Goal: Check status

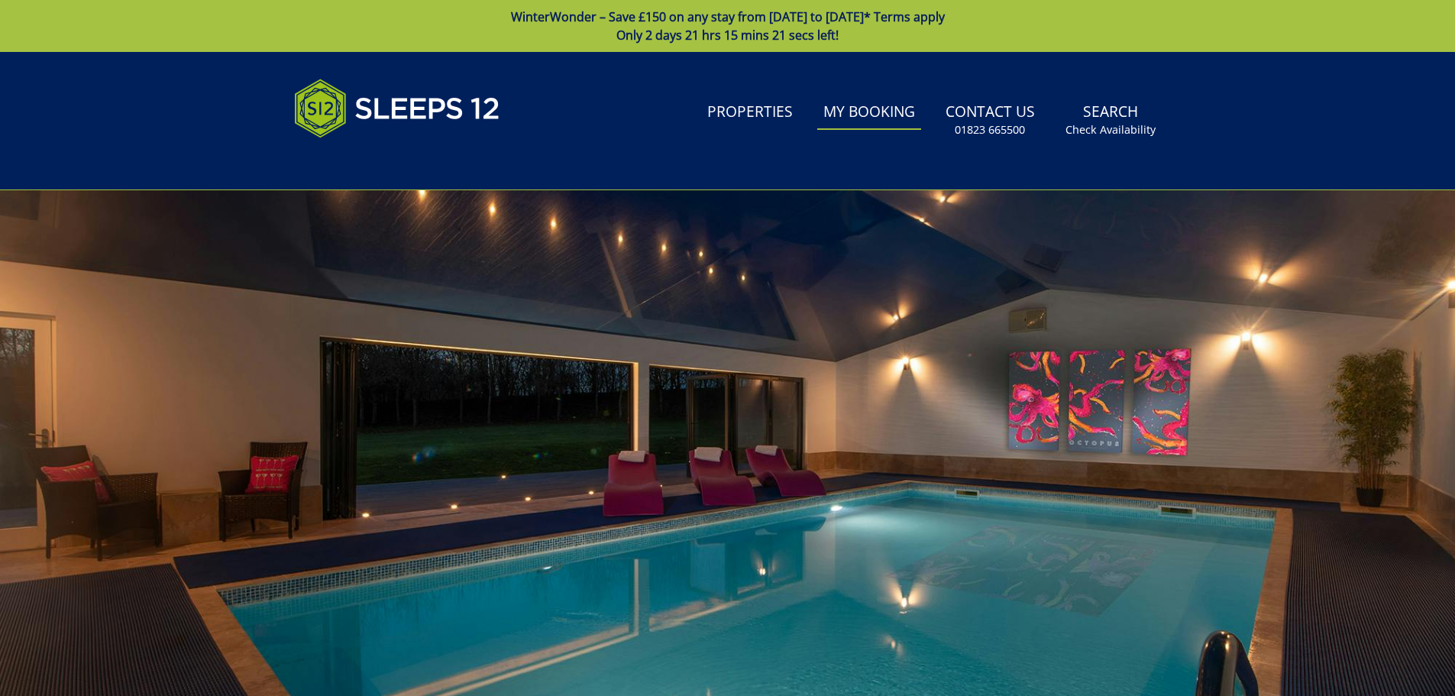
click at [882, 113] on link "My Booking" at bounding box center [869, 112] width 104 height 34
click at [879, 113] on link "My Booking" at bounding box center [869, 112] width 104 height 34
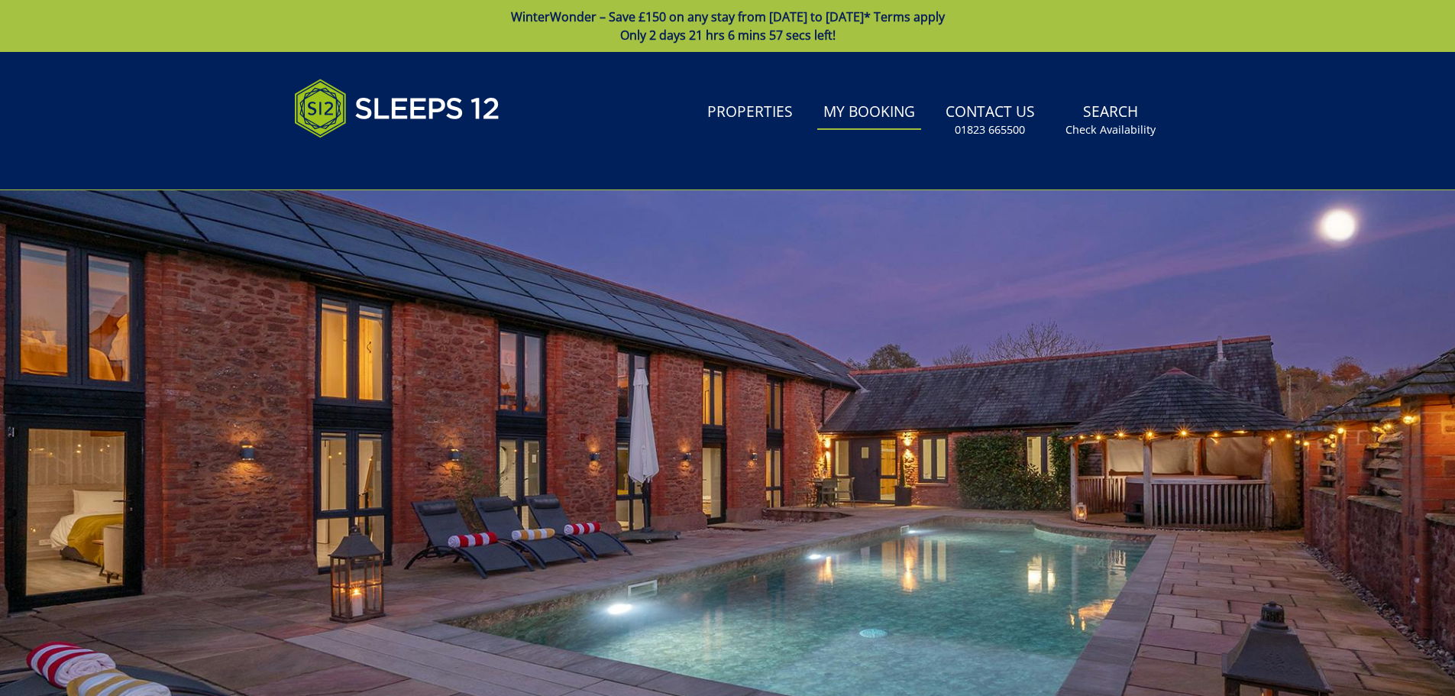
click at [885, 114] on link "My Booking" at bounding box center [869, 112] width 104 height 34
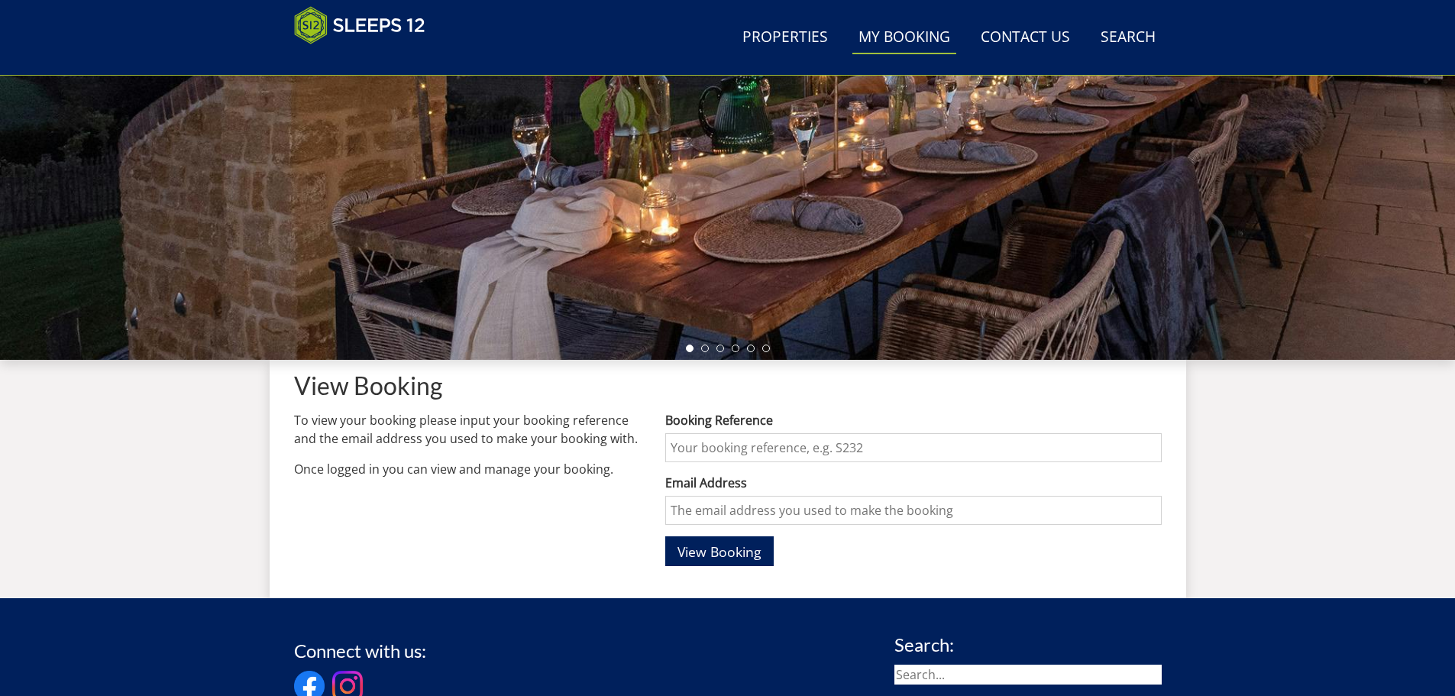
scroll to position [415, 0]
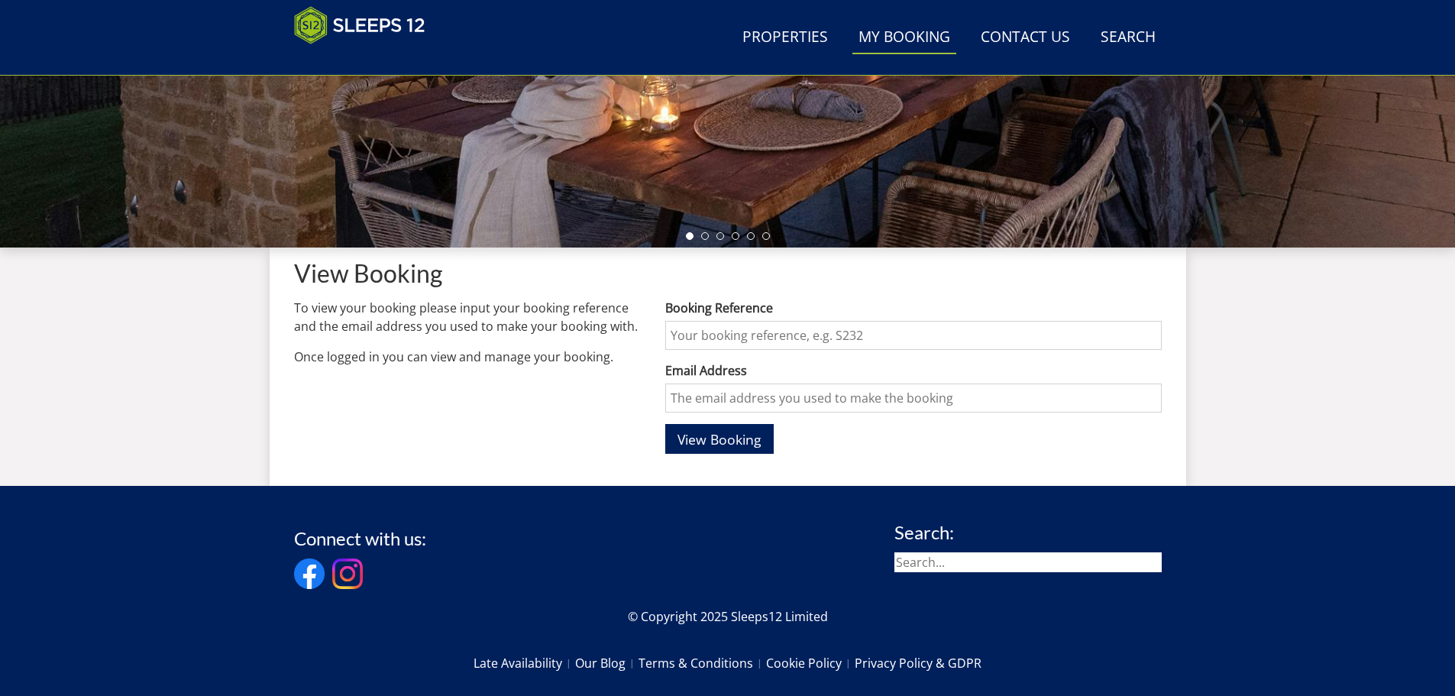
click at [705, 338] on input "Booking Reference" at bounding box center [913, 335] width 496 height 29
type input "S47429"
click at [691, 390] on input "Email Address" at bounding box center [913, 397] width 496 height 29
type input "[EMAIL_ADDRESS][PERSON_NAME][DOMAIN_NAME]"
click at [731, 439] on span "View Booking" at bounding box center [719, 439] width 84 height 18
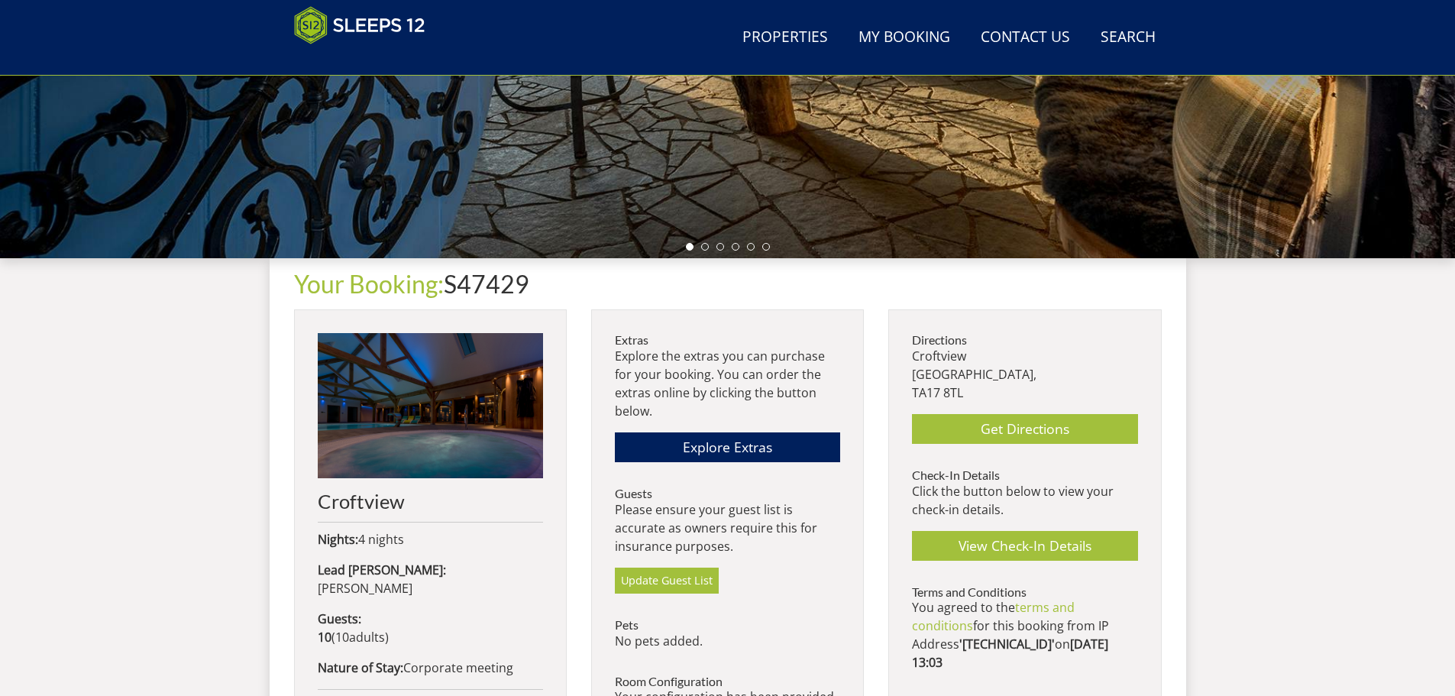
scroll to position [407, 0]
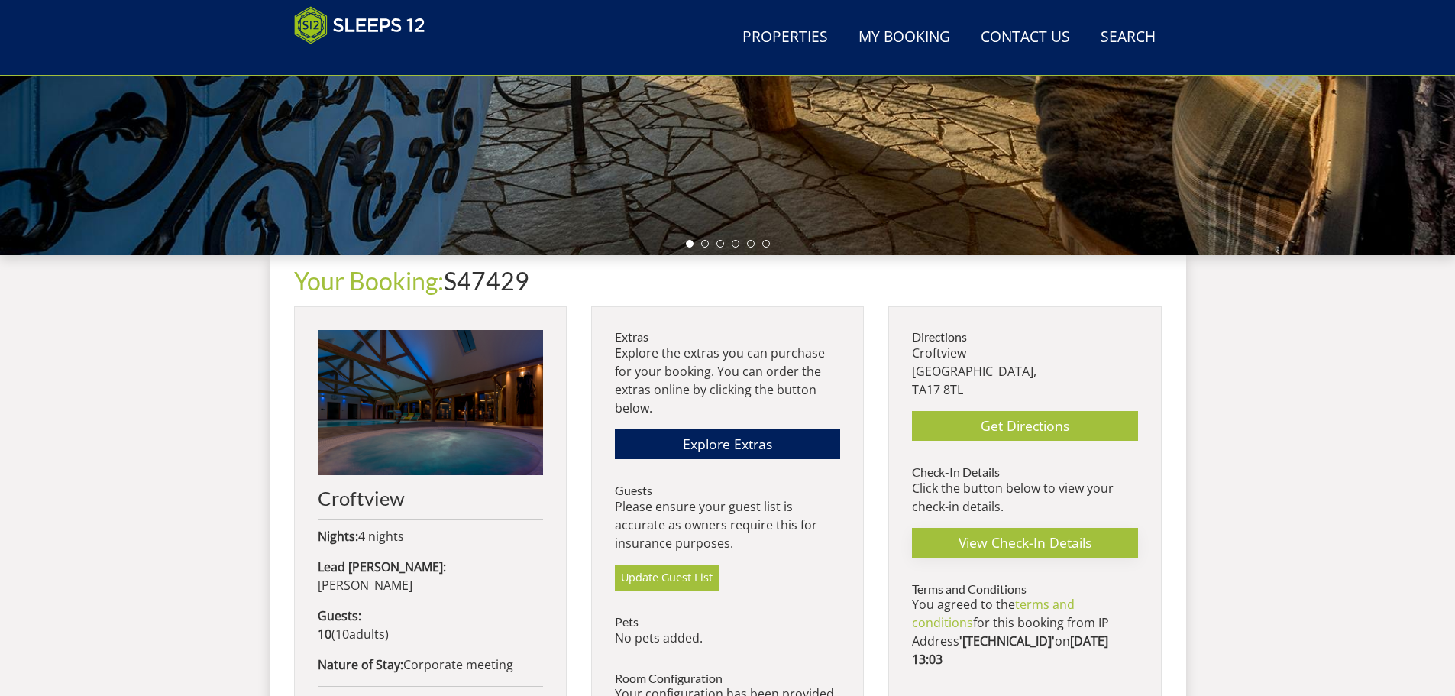
click at [1027, 543] on link "View Check-In Details" at bounding box center [1024, 543] width 225 height 30
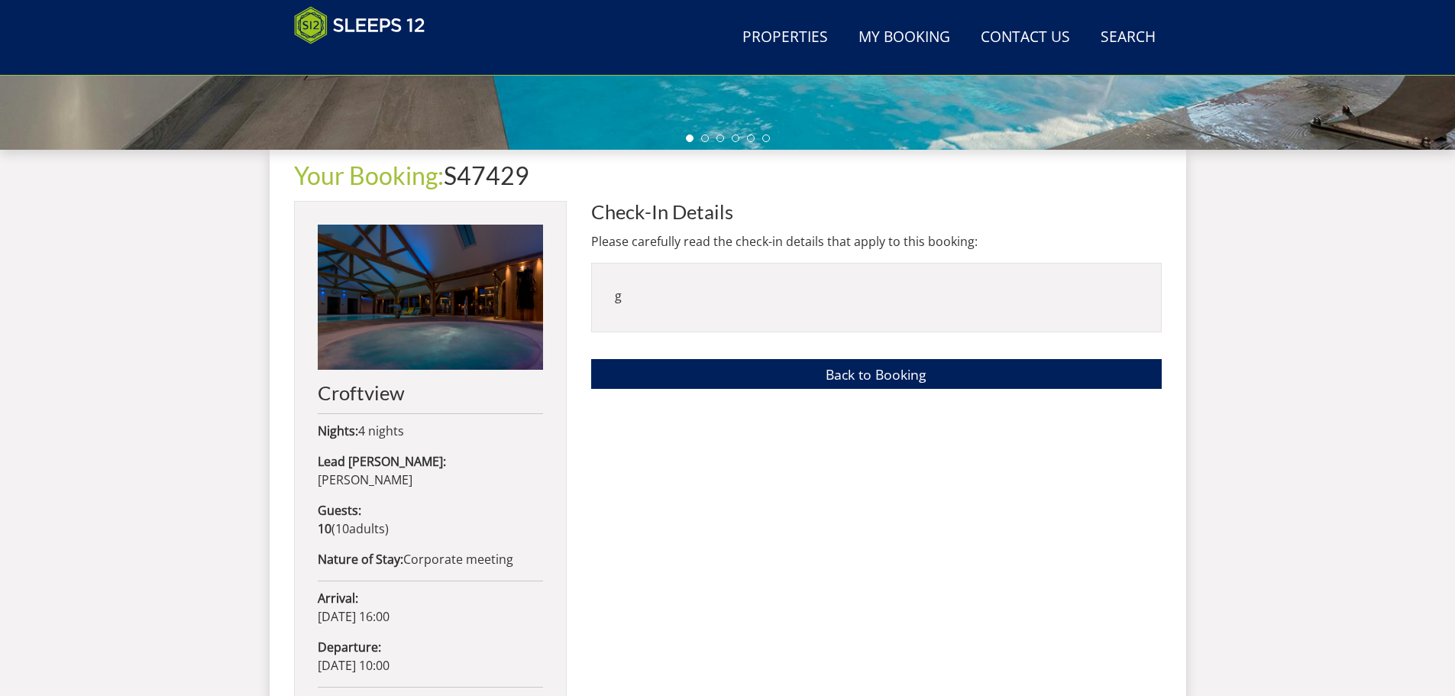
scroll to position [509, 0]
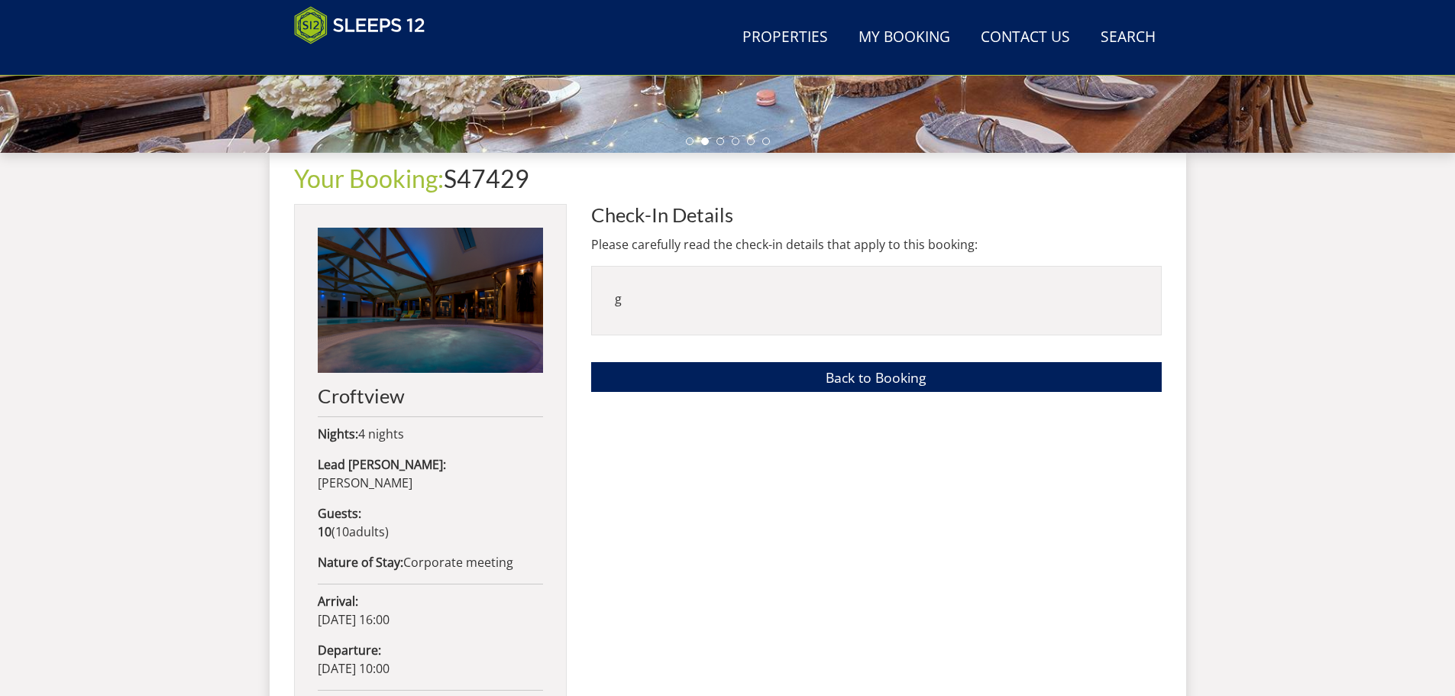
click at [671, 294] on p "g" at bounding box center [876, 298] width 523 height 18
click at [859, 379] on link "Back to Booking" at bounding box center [876, 377] width 571 height 30
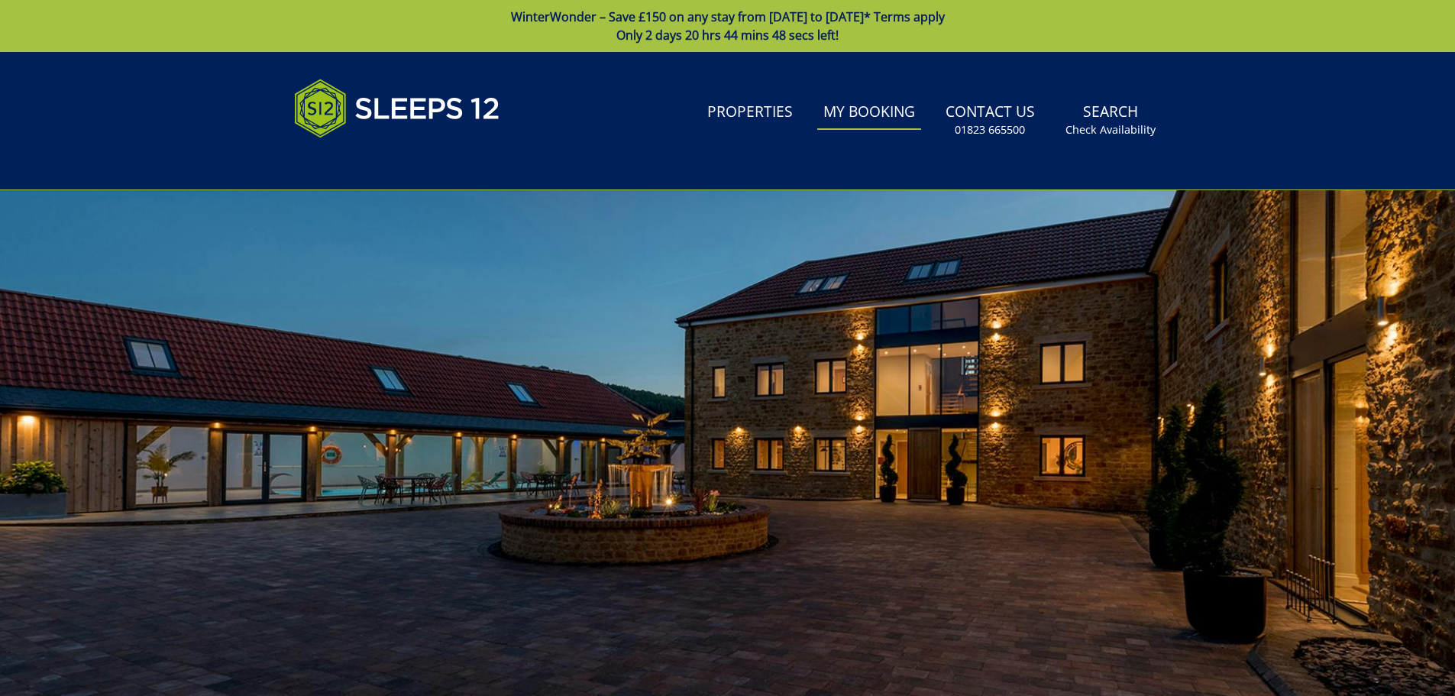
click at [912, 111] on link "My Booking" at bounding box center [869, 112] width 104 height 34
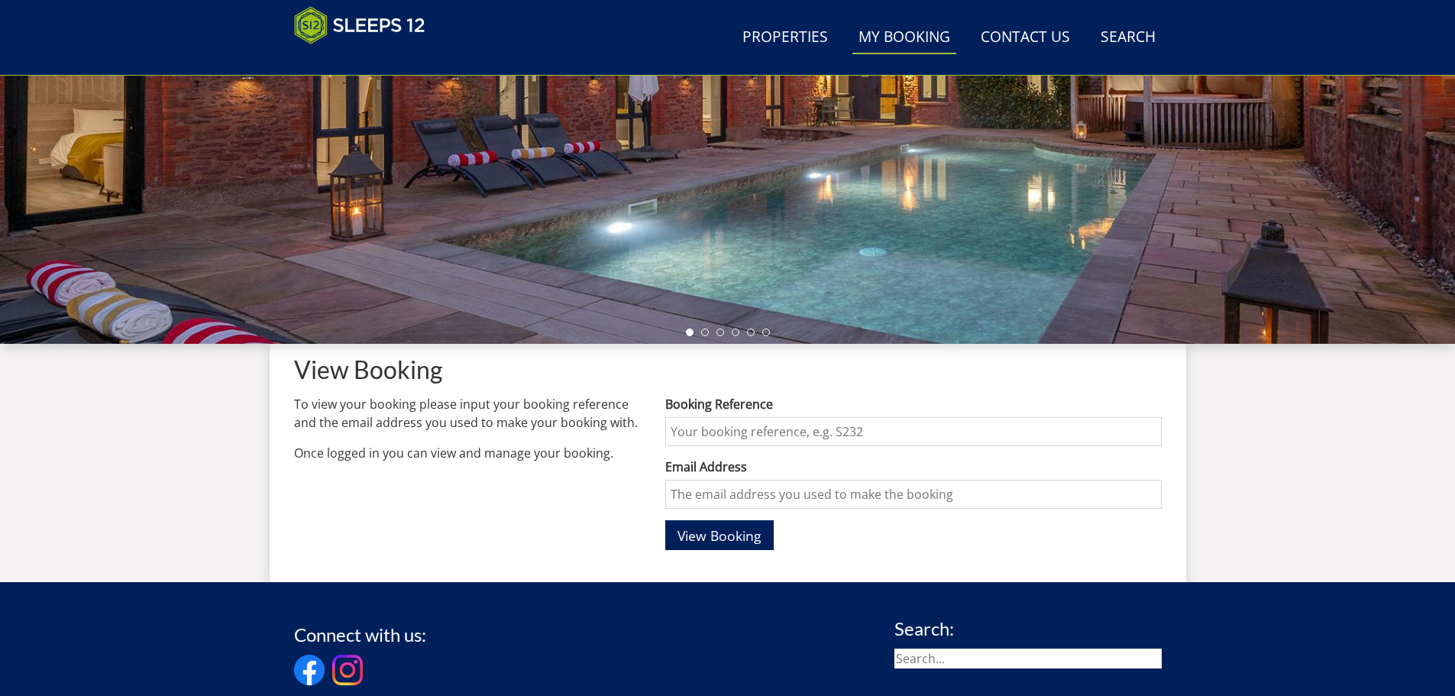
scroll to position [407, 0]
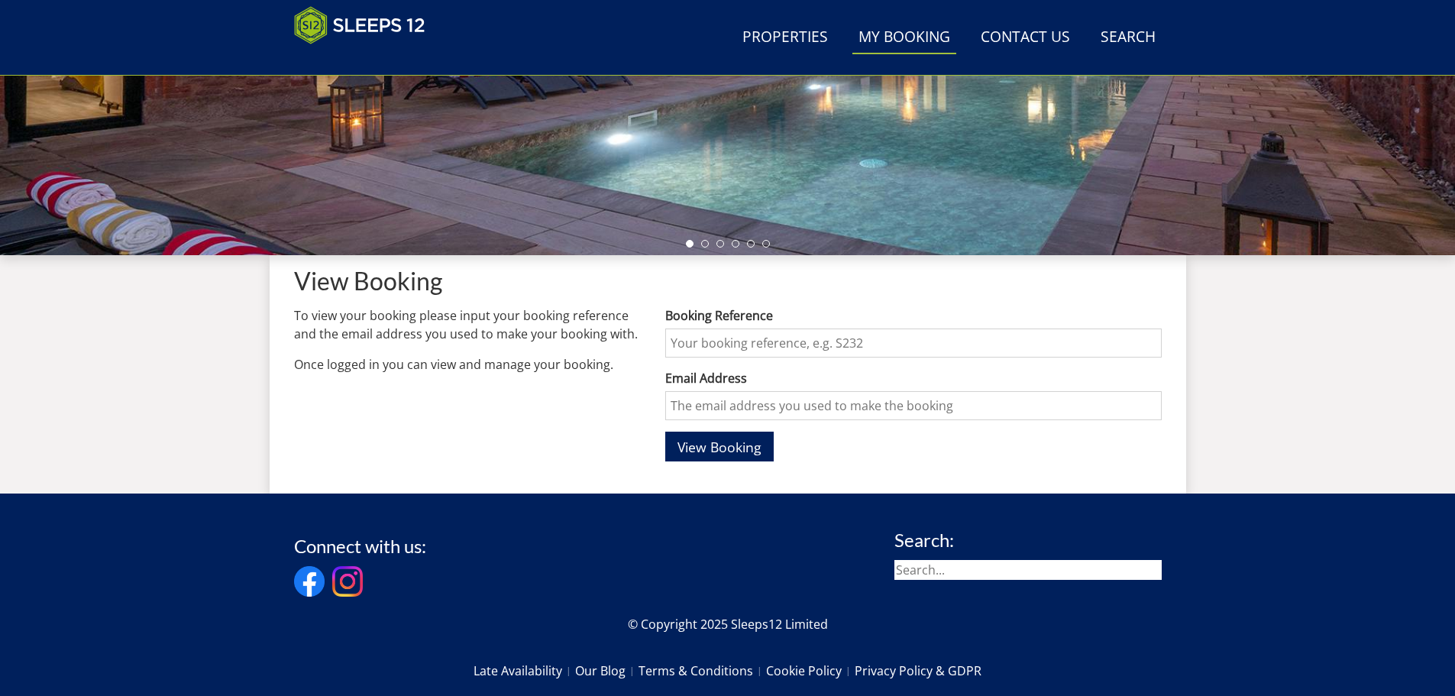
click at [724, 348] on input "Booking Reference" at bounding box center [913, 342] width 496 height 29
type input "S47429"
click at [705, 403] on input "Email Address" at bounding box center [913, 405] width 496 height 29
type input "[EMAIL_ADDRESS][PERSON_NAME][DOMAIN_NAME]"
click at [728, 445] on span "View Booking" at bounding box center [719, 447] width 84 height 18
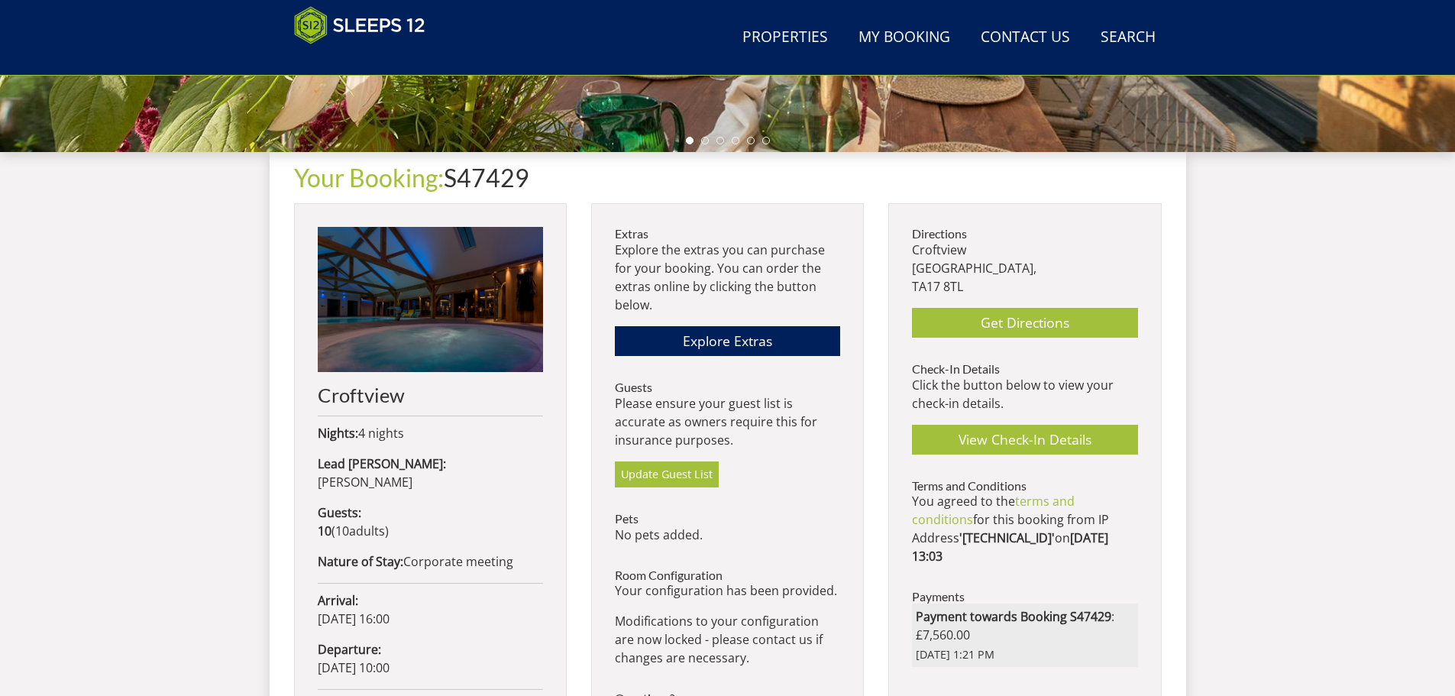
scroll to position [488, 0]
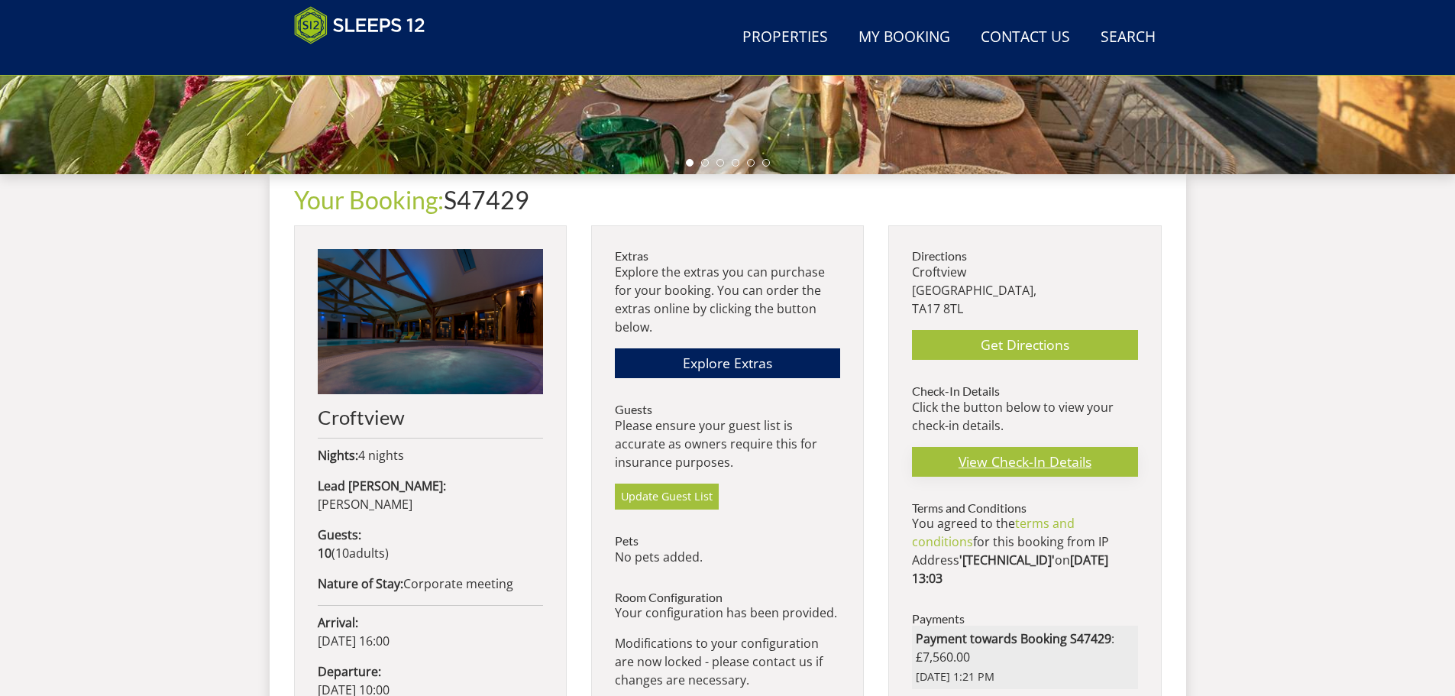
click at [1017, 460] on link "View Check-In Details" at bounding box center [1024, 462] width 225 height 30
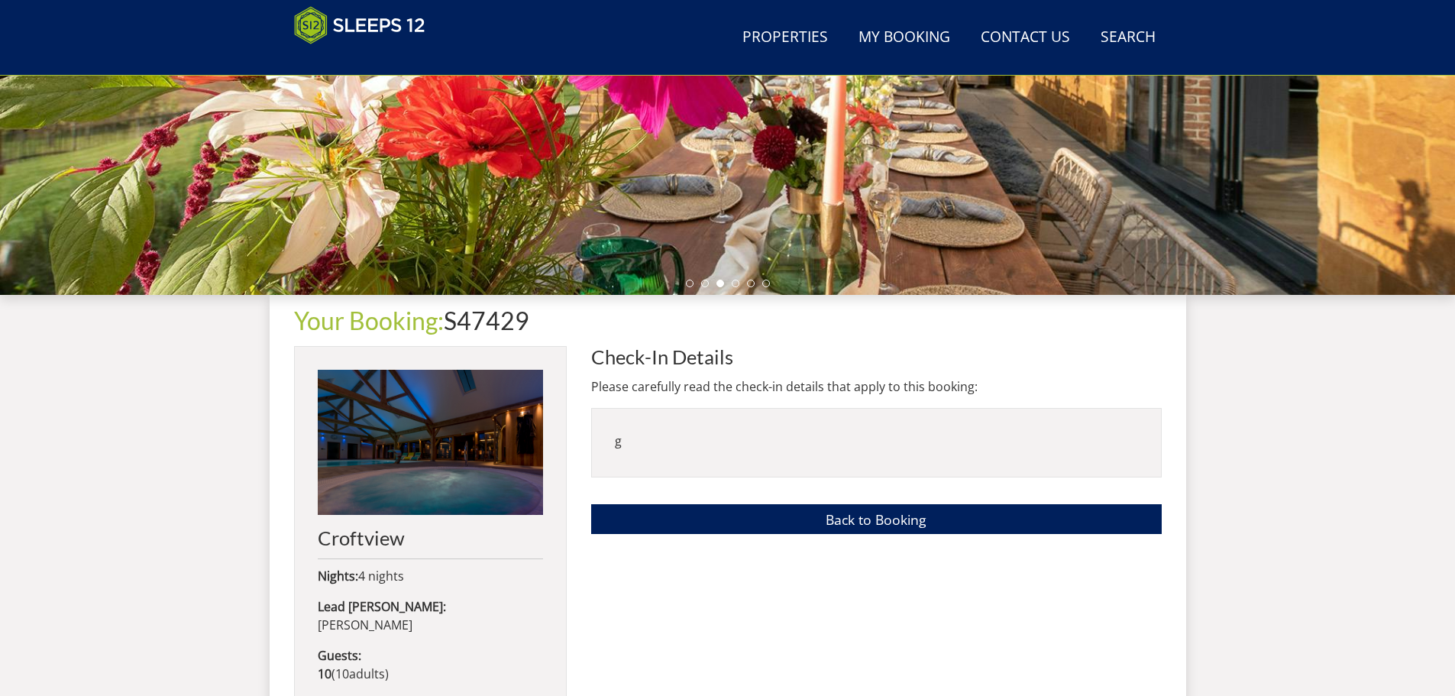
scroll to position [265, 0]
